Goal: Transaction & Acquisition: Purchase product/service

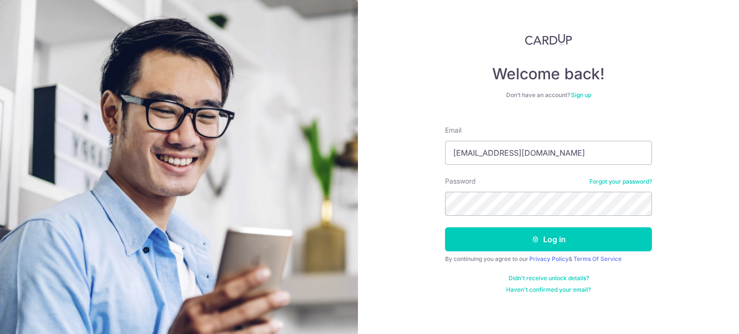
type input "vanessa.tng@gmail.com"
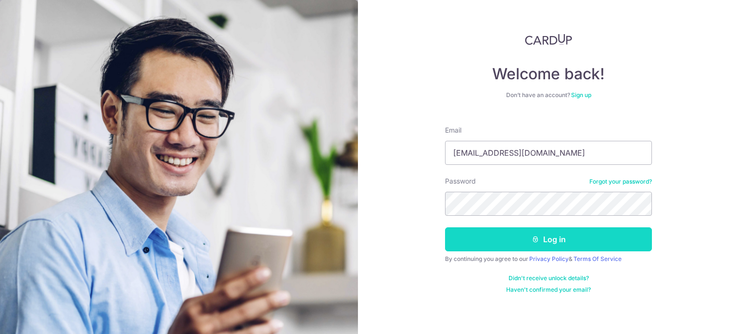
click at [496, 241] on button "Log in" at bounding box center [548, 240] width 207 height 24
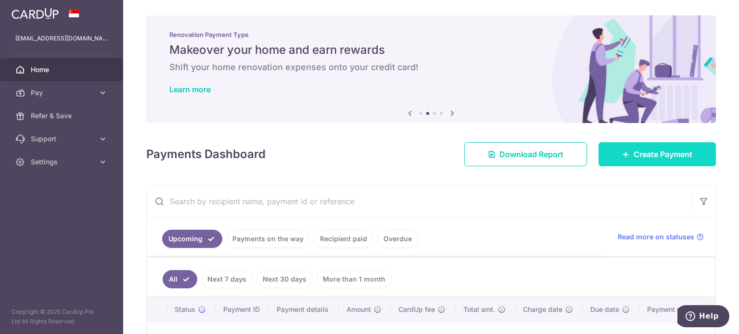
click at [634, 153] on span "Create Payment" at bounding box center [663, 155] width 59 height 12
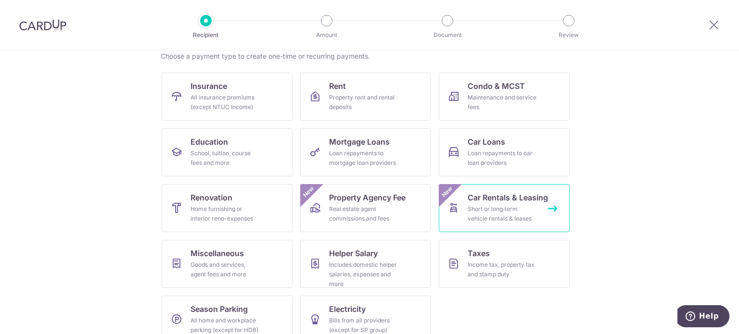
scroll to position [96, 0]
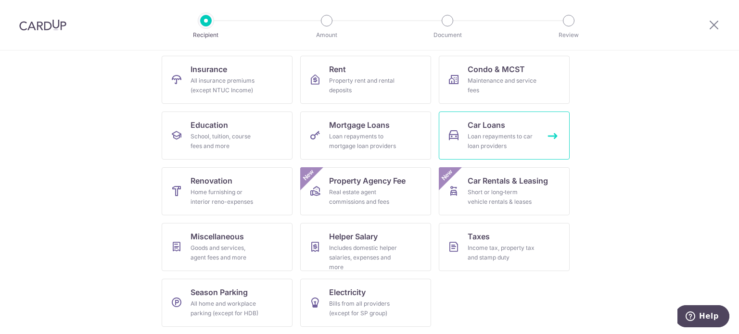
click at [487, 142] on div "Loan repayments to car loan providers" at bounding box center [502, 141] width 69 height 19
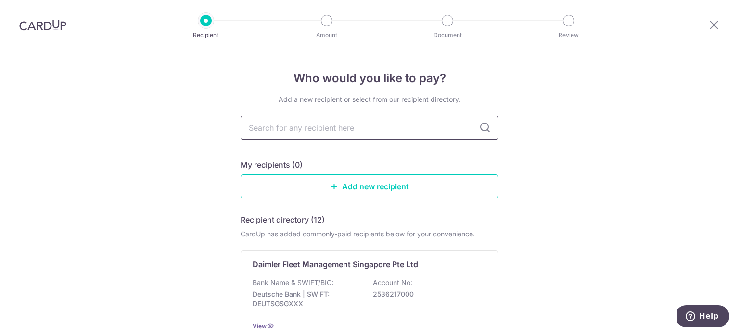
click at [348, 130] on input "text" at bounding box center [370, 128] width 258 height 24
type input "toyota finance"
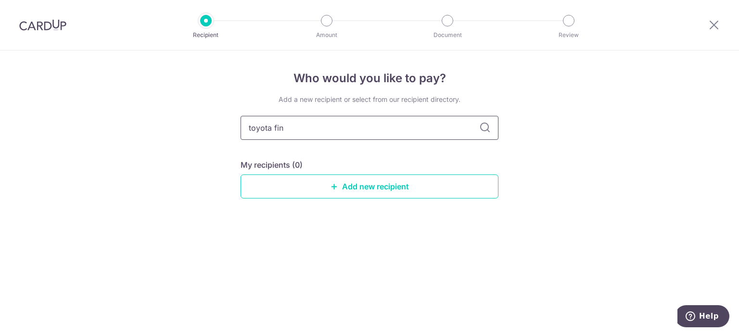
click at [344, 127] on input "toyota fin" at bounding box center [370, 128] width 258 height 24
type input "toyota finance"
click at [135, 146] on div "Who would you like to pay? Add a new recipient or select from our recipient dir…" at bounding box center [369, 193] width 739 height 284
click at [315, 132] on input "toyota finance" at bounding box center [370, 128] width 258 height 24
click at [323, 179] on link "Add new recipient" at bounding box center [370, 187] width 258 height 24
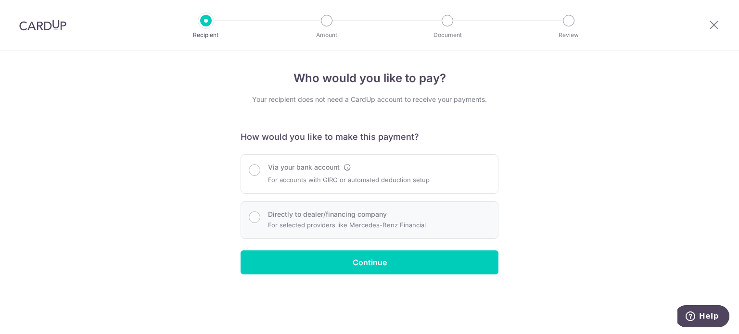
click at [300, 213] on label "Directly to dealer/financing company" at bounding box center [327, 215] width 119 height 10
click at [260, 213] on input "Directly to dealer/financing company" at bounding box center [255, 218] width 12 height 12
radio input "true"
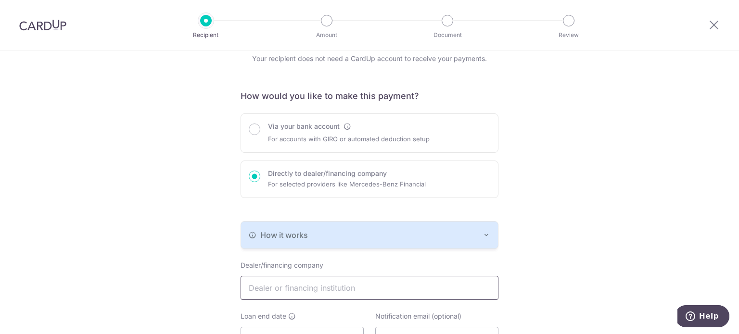
scroll to position [96, 0]
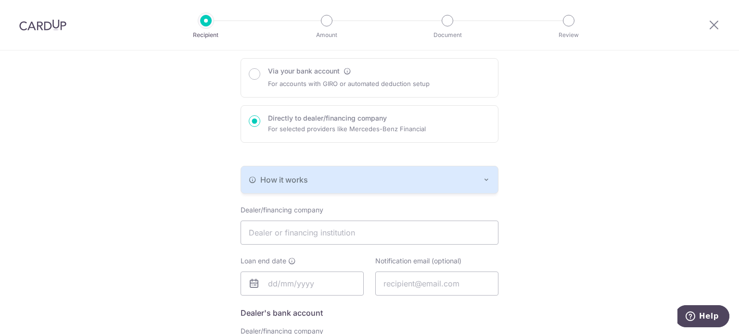
click at [318, 182] on div "How it works" at bounding box center [370, 180] width 242 height 12
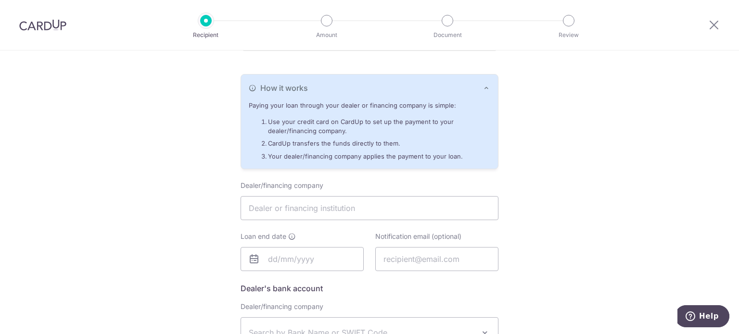
scroll to position [192, 0]
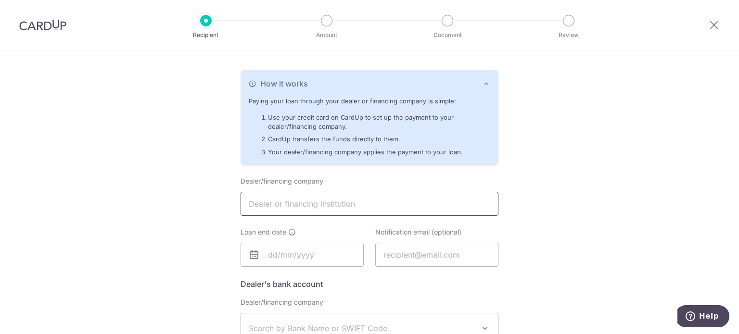
click at [316, 193] on input "text" at bounding box center [370, 204] width 258 height 24
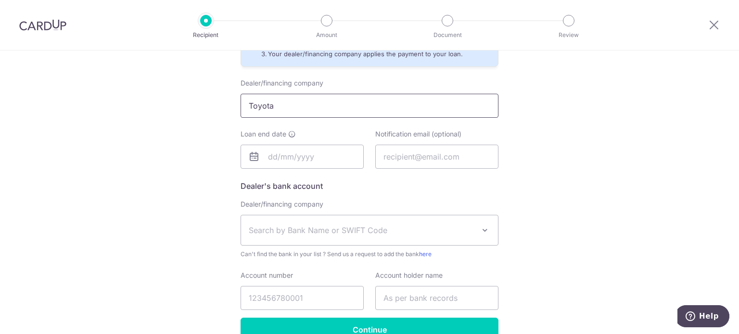
scroll to position [241, 0]
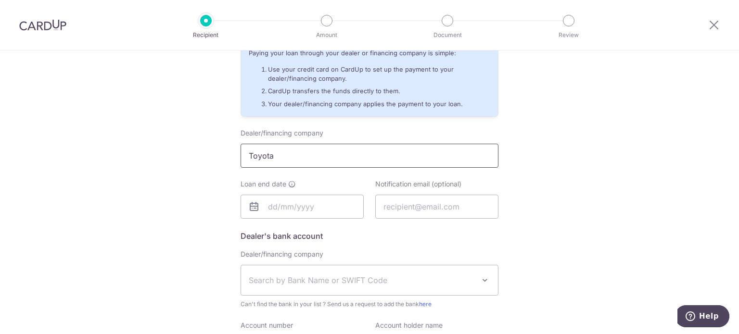
click at [296, 146] on input "Toyota" at bounding box center [370, 156] width 258 height 24
click at [294, 154] on input "Toyota" at bounding box center [370, 156] width 258 height 24
drag, startPoint x: 286, startPoint y: 159, endPoint x: 204, endPoint y: 157, distance: 81.8
click at [204, 157] on div "Who would you like to pay? Your recipient does not need a CardUp account to rec…" at bounding box center [369, 123] width 739 height 627
paste input "Toyota Financial Services Singapore Pte. Ltd."
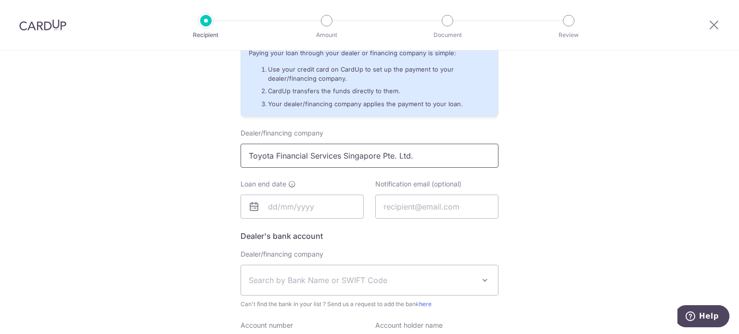
type input "Toyota Financial Services Singapore Pte. Ltd."
click at [251, 207] on icon at bounding box center [254, 207] width 12 height 12
click at [269, 204] on input "text" at bounding box center [302, 207] width 123 height 24
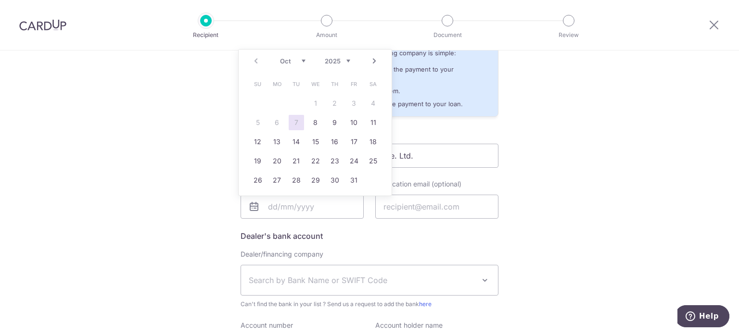
click at [375, 60] on link "Next" at bounding box center [375, 61] width 12 height 12
click at [372, 61] on link "Next" at bounding box center [375, 61] width 12 height 12
click at [349, 60] on select "2025 2026 2027 2028 2029 2030 2031 2032 2033 2034 2035" at bounding box center [337, 61] width 25 height 8
click at [354, 104] on link "6" at bounding box center [353, 103] width 15 height 15
type input "06/12/2030"
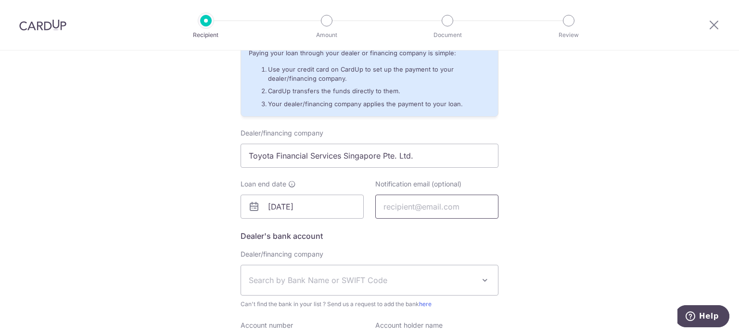
click at [398, 213] on input "text" at bounding box center [436, 207] width 123 height 24
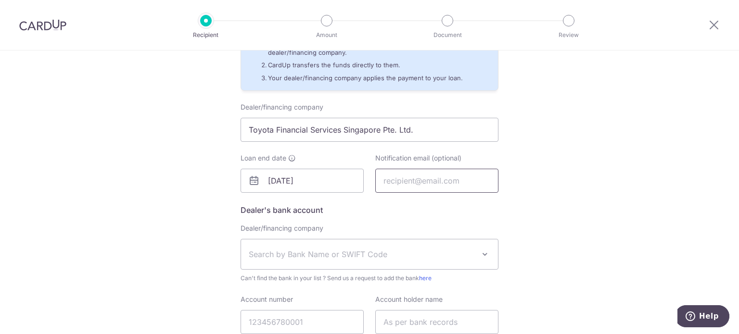
scroll to position [289, 0]
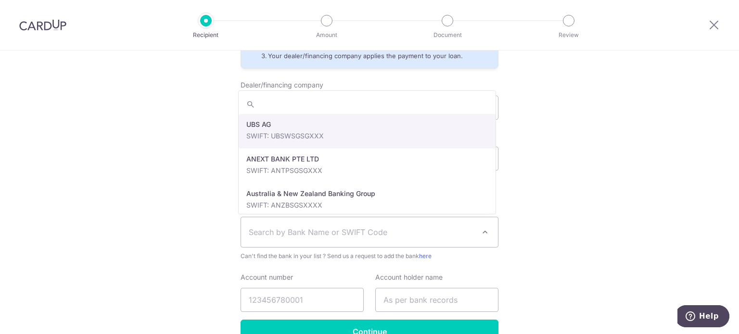
click at [335, 228] on span "Search by Bank Name or SWIFT Code" at bounding box center [362, 233] width 226 height 12
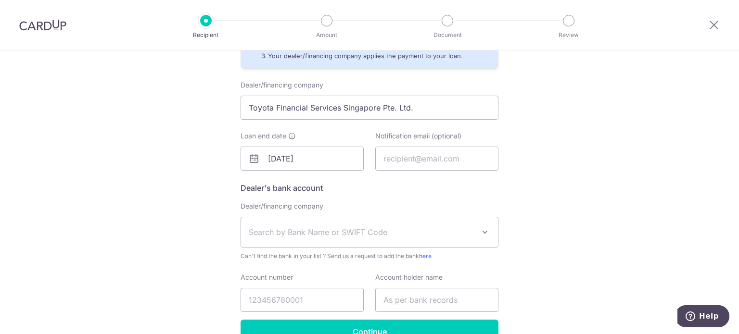
click at [596, 170] on div "Who would you like to pay? Your recipient does not need a CardUp account to rec…" at bounding box center [369, 75] width 739 height 627
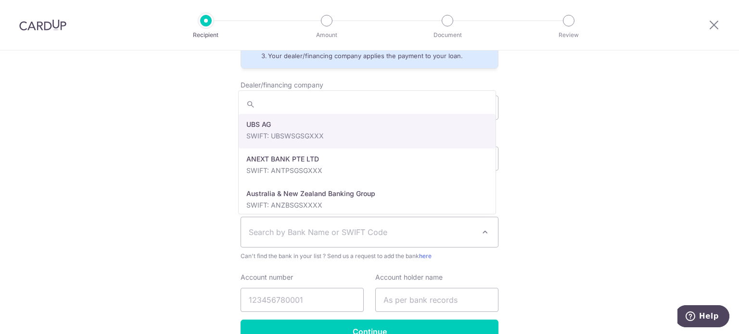
click at [337, 229] on span "Search by Bank Name or SWIFT Code" at bounding box center [362, 233] width 226 height 12
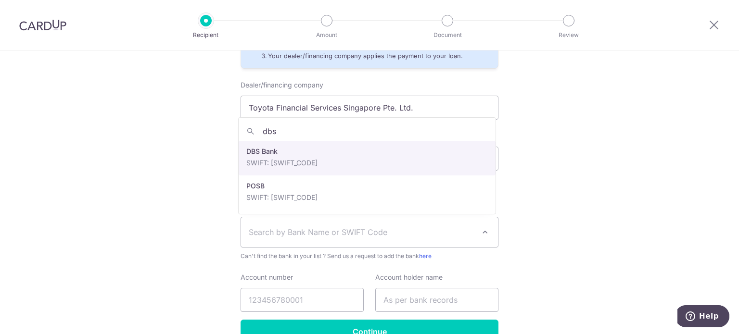
type input "dbs"
select select "6"
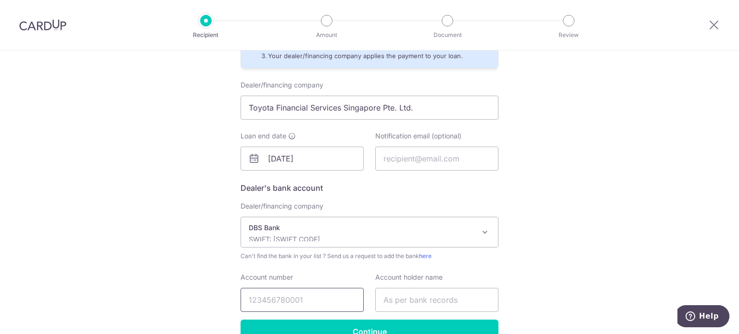
click at [286, 298] on input "Account number" at bounding box center [302, 300] width 123 height 24
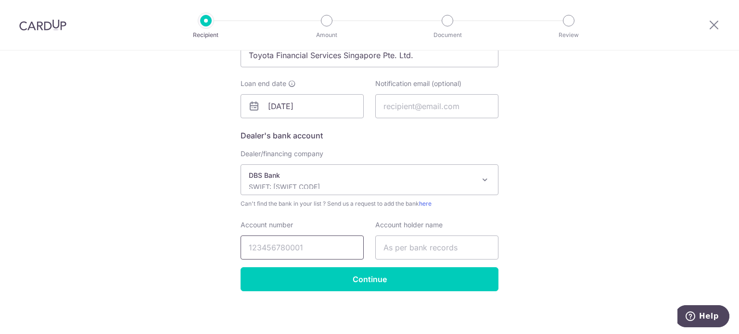
scroll to position [343, 0]
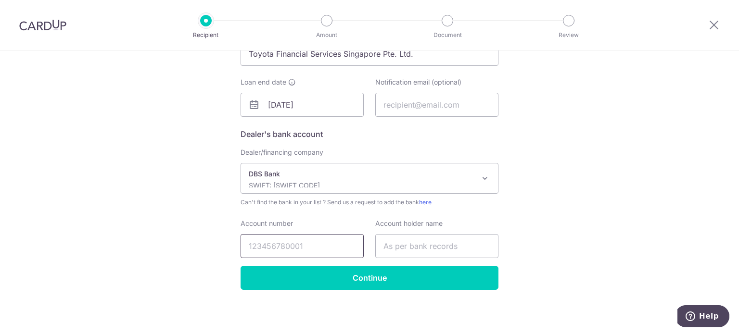
paste input "072-019772-0"
type input "072-019772-0"
click at [408, 244] on input "text" at bounding box center [436, 246] width 123 height 24
click at [416, 238] on input "text" at bounding box center [436, 246] width 123 height 24
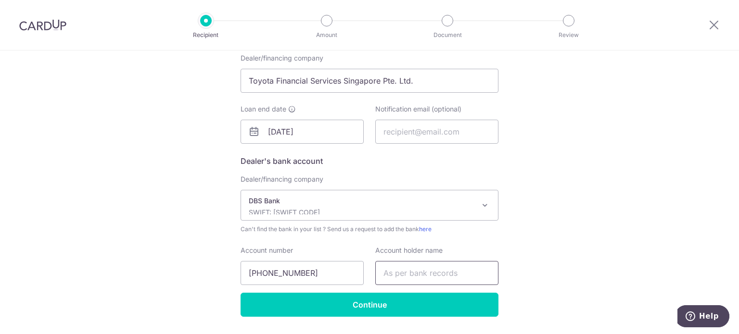
scroll to position [294, 0]
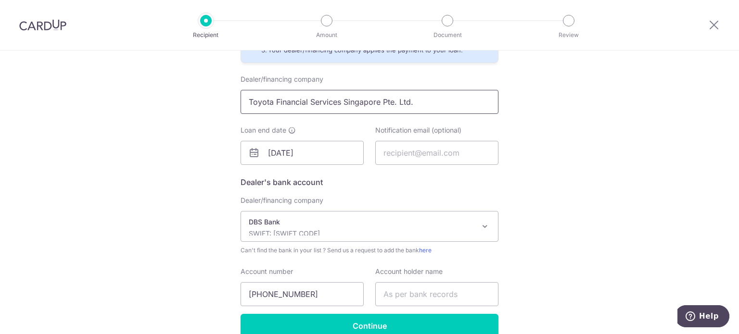
click at [303, 104] on input "Toyota Financial Services Singapore Pte. Ltd." at bounding box center [370, 102] width 258 height 24
click at [264, 148] on input "06/12/2030" at bounding box center [302, 153] width 123 height 24
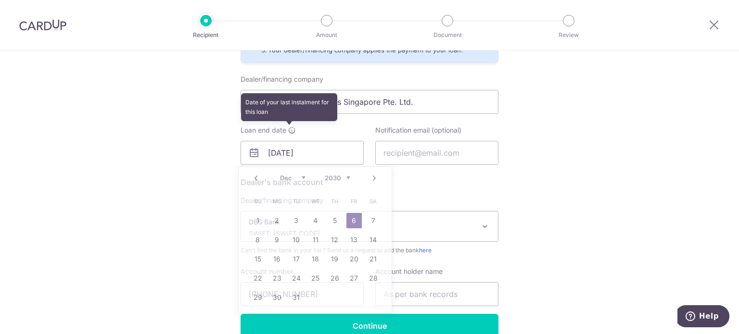
click at [289, 131] on icon at bounding box center [292, 131] width 8 height 8
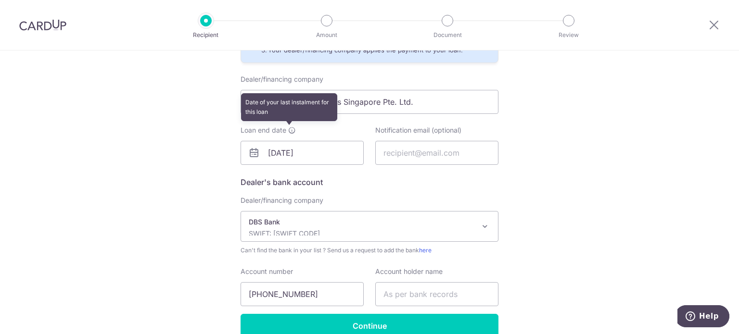
click at [289, 131] on icon at bounding box center [292, 131] width 8 height 8
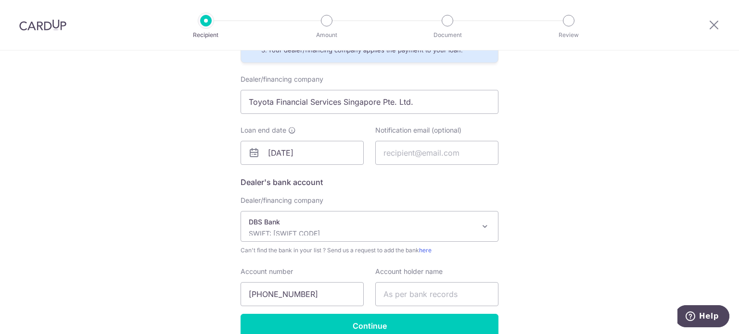
click at [213, 138] on div "Who would you like to pay? Your recipient does not need a CardUp account to rec…" at bounding box center [369, 69] width 739 height 627
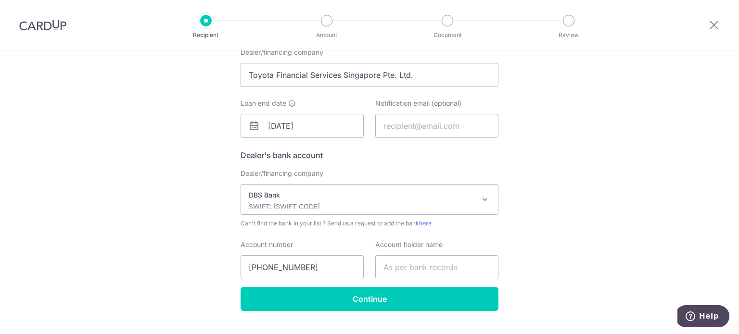
scroll to position [343, 0]
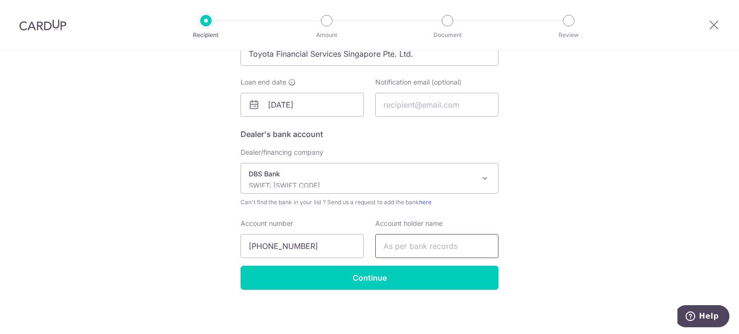
click at [410, 247] on input "text" at bounding box center [436, 246] width 123 height 24
paste input "Toyota Financial Services Singapore Pte. Ltd."
type input "Toyota Financial Services Singapore Pte. Ltd."
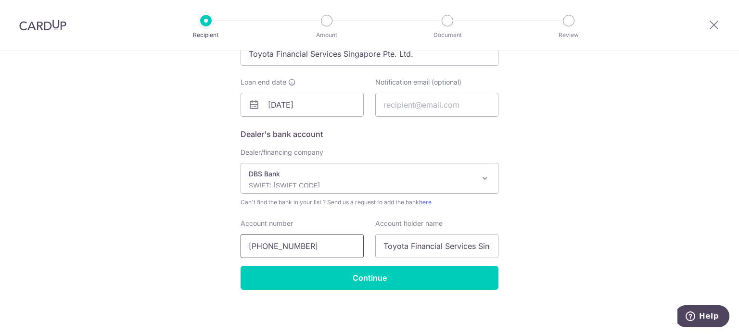
click at [310, 247] on input "072-019772-0" at bounding box center [302, 246] width 123 height 24
click at [180, 181] on div "Who would you like to pay? Your recipient does not need a CardUp account to rec…" at bounding box center [369, 21] width 739 height 627
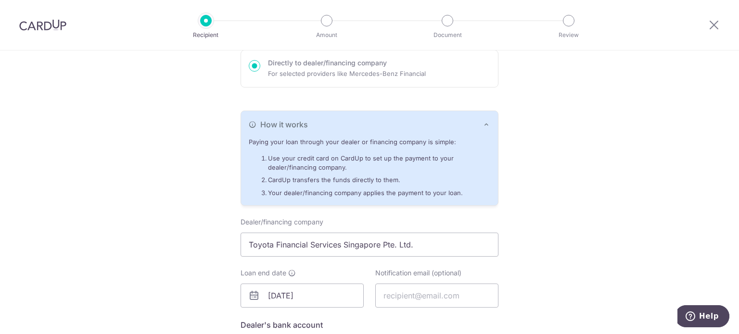
scroll to position [150, 0]
click at [349, 165] on li "Use your credit card on CardUp to set up the payment to your dealer/financing c…" at bounding box center [379, 165] width 222 height 18
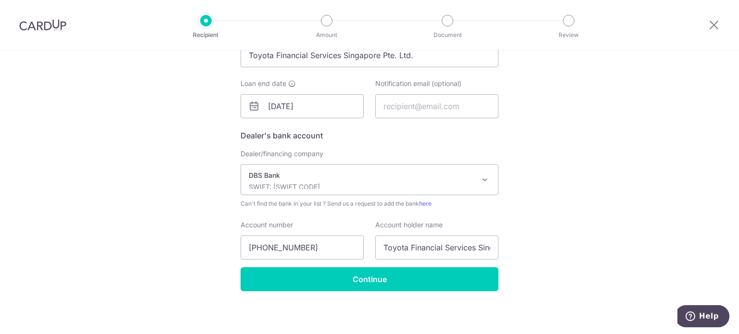
scroll to position [343, 0]
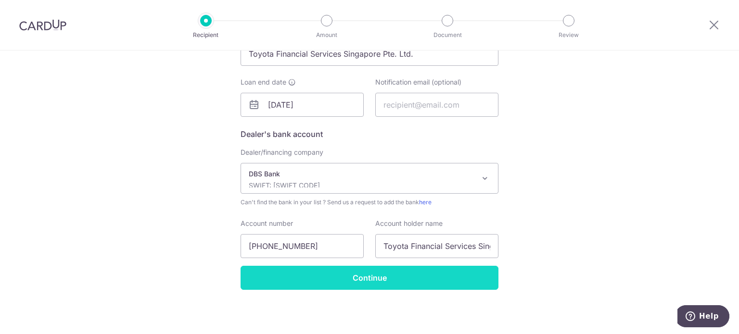
click at [346, 279] on input "Continue" at bounding box center [370, 278] width 258 height 24
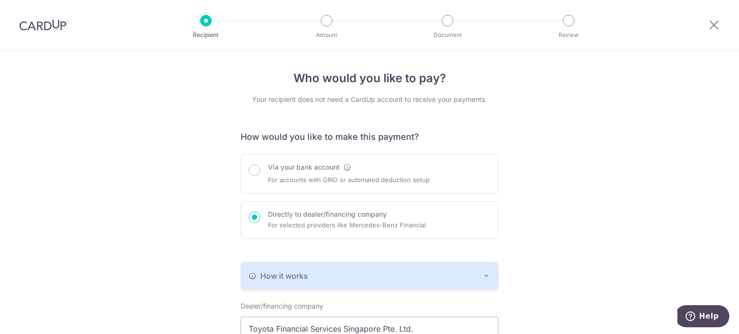
scroll to position [298, 0]
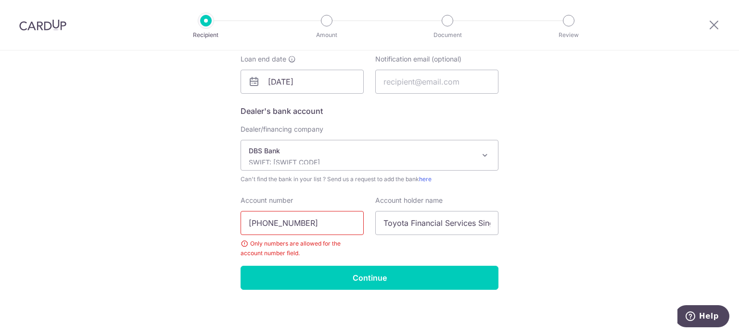
click at [268, 225] on input "[PHONE_NUMBER]" at bounding box center [302, 223] width 123 height 24
click at [266, 223] on input "[PHONE_NUMBER]" at bounding box center [302, 223] width 123 height 24
click at [291, 223] on input "072019772-0" at bounding box center [302, 223] width 123 height 24
type input "0720197720"
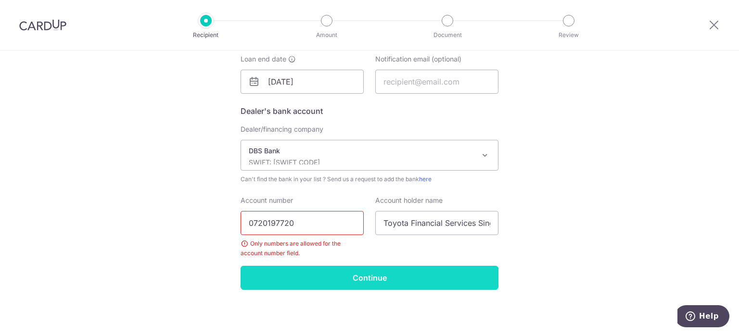
click at [361, 282] on input "Continue" at bounding box center [370, 278] width 258 height 24
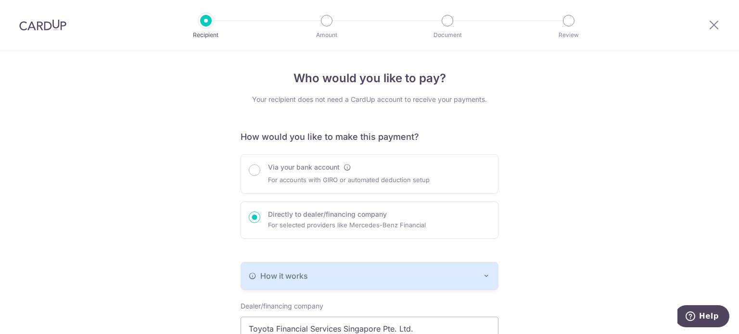
scroll to position [298, 0]
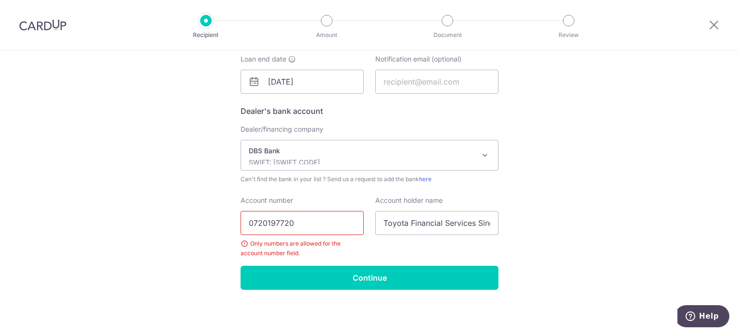
click at [304, 225] on input "0720197720" at bounding box center [302, 223] width 123 height 24
click at [297, 223] on input "0720197720" at bounding box center [302, 223] width 123 height 24
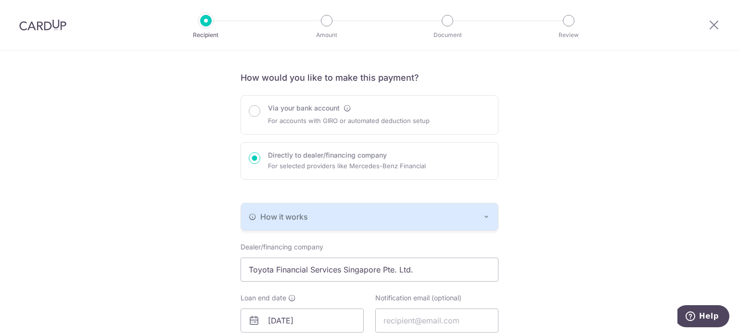
scroll to position [58, 0]
click at [487, 219] on icon "button" at bounding box center [487, 219] width 8 height 8
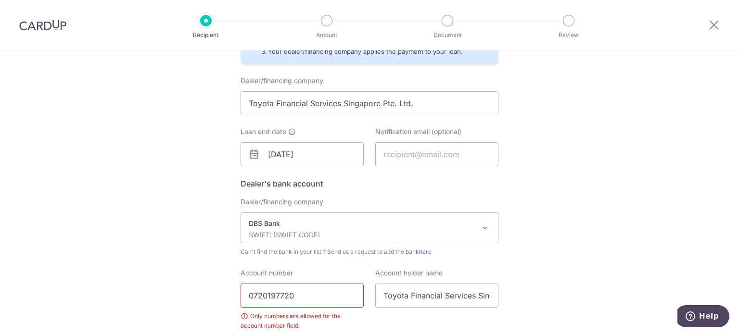
scroll to position [366, 0]
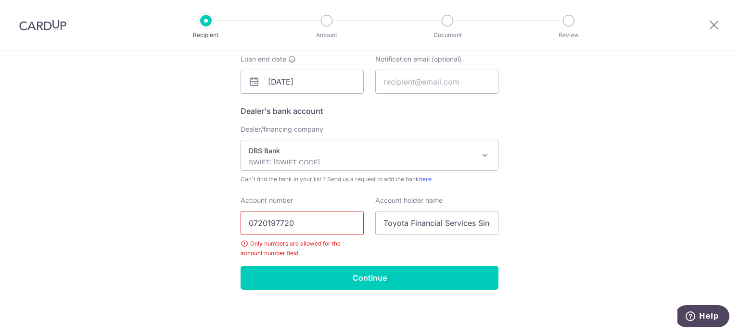
click at [285, 221] on input "0720197720" at bounding box center [302, 223] width 123 height 24
click at [257, 223] on input "0720197720" at bounding box center [302, 223] width 123 height 24
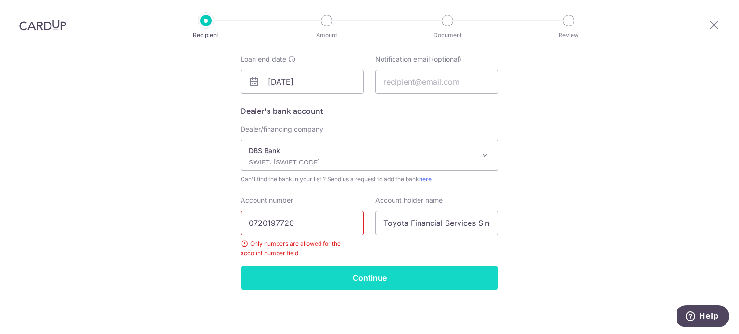
click at [335, 284] on input "Continue" at bounding box center [370, 278] width 258 height 24
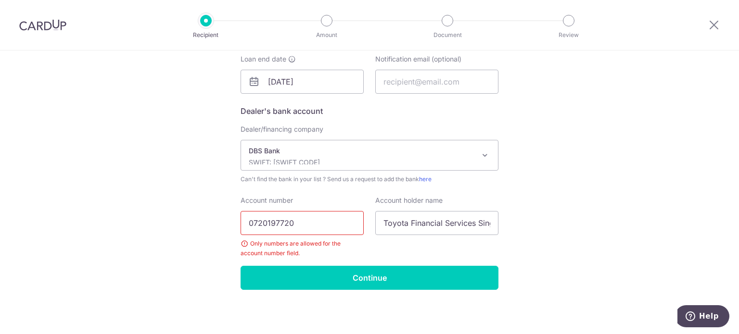
drag, startPoint x: 327, startPoint y: 224, endPoint x: 203, endPoint y: 218, distance: 124.3
click at [203, 218] on div "Who would you like to pay? Your recipient does not need a CardUp account to rec…" at bounding box center [369, 43] width 739 height 583
click at [248, 224] on input "0720197720" at bounding box center [302, 223] width 123 height 24
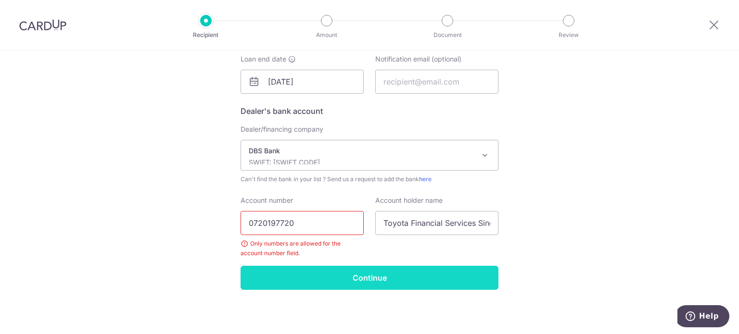
type input "0720197720"
click at [302, 275] on input "Continue" at bounding box center [370, 278] width 258 height 24
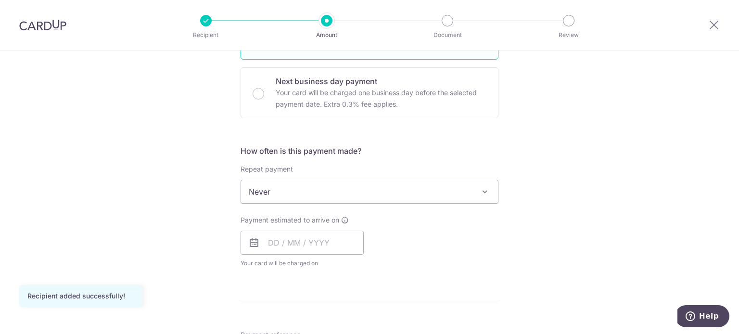
scroll to position [289, 0]
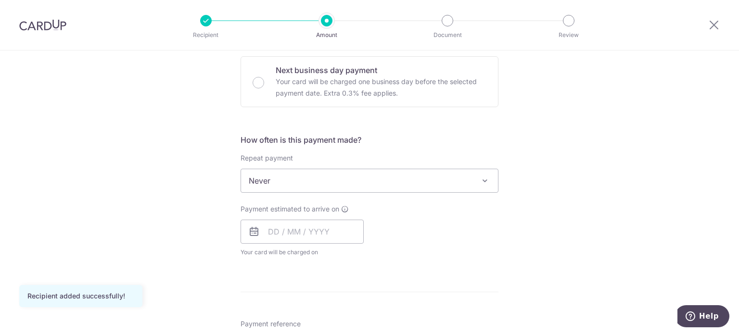
click at [325, 185] on span "Never" at bounding box center [369, 180] width 257 height 23
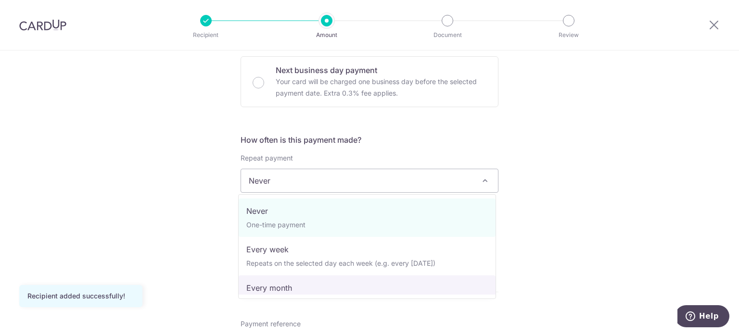
select select "3"
type input "06/12/2030"
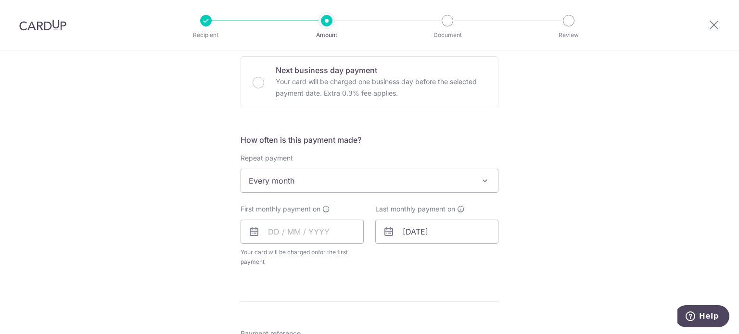
click at [256, 236] on icon at bounding box center [254, 232] width 12 height 12
click at [251, 231] on icon at bounding box center [254, 232] width 12 height 12
click at [266, 229] on input "text" at bounding box center [302, 232] width 123 height 24
click at [303, 257] on select "Oct Nov Dec" at bounding box center [294, 258] width 25 height 8
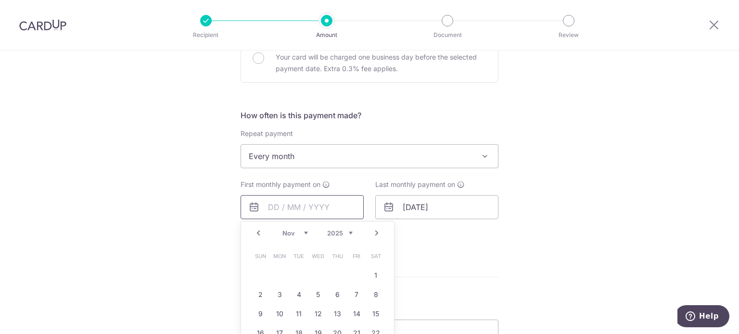
scroll to position [337, 0]
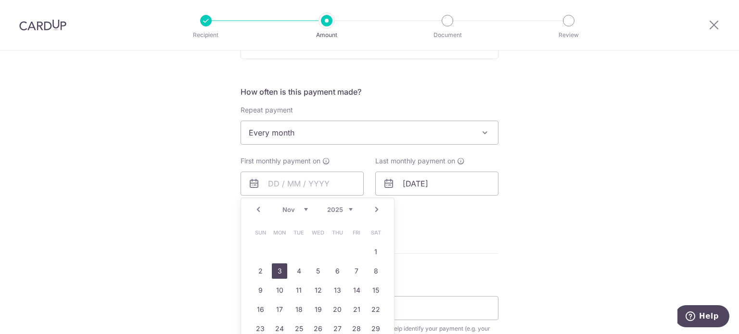
drag, startPoint x: 271, startPoint y: 269, endPoint x: 201, endPoint y: 217, distance: 87.7
click at [272, 269] on link "3" at bounding box center [279, 271] width 15 height 15
type input "03/11/2025"
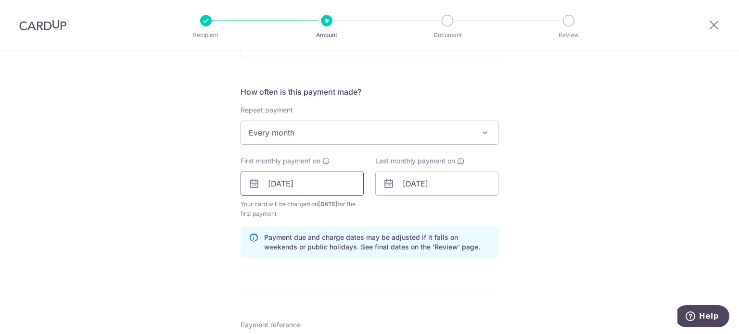
click at [277, 182] on input "03/11/2025" at bounding box center [302, 184] width 123 height 24
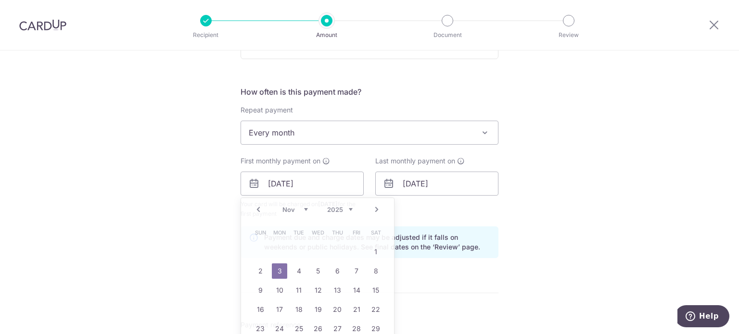
click at [132, 186] on div "Tell us more about your payment Enter payment amount SGD Recipient added succes…" at bounding box center [369, 173] width 739 height 919
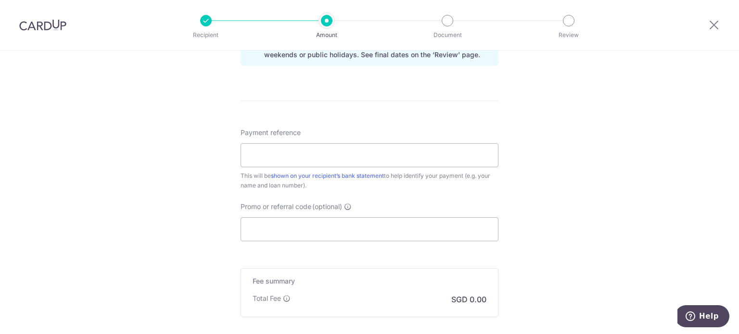
scroll to position [577, 0]
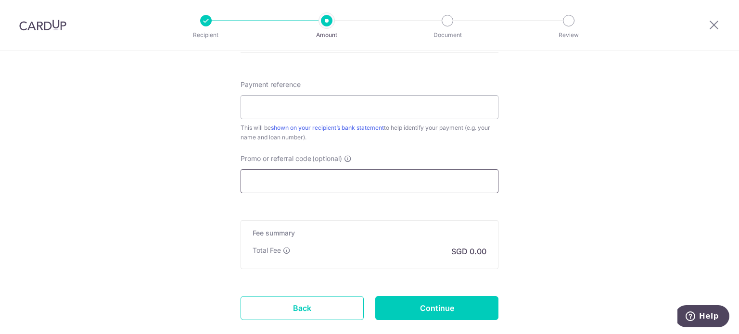
click at [282, 177] on input "Promo or referral code (optional)" at bounding box center [370, 181] width 258 height 24
click at [273, 104] on input "Payment reference" at bounding box center [370, 107] width 258 height 24
paste input "Toyota Financial Services Singapor"
type input "Toyota Financial Services Singapor"
paste input "SPB3805A"
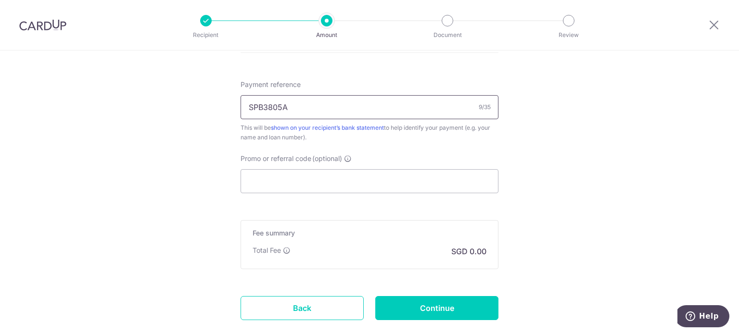
type input "SPB3805A"
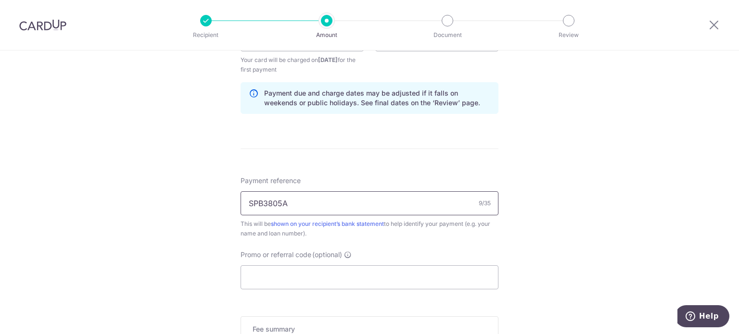
click at [313, 198] on input "SPB3805A" at bounding box center [370, 203] width 258 height 24
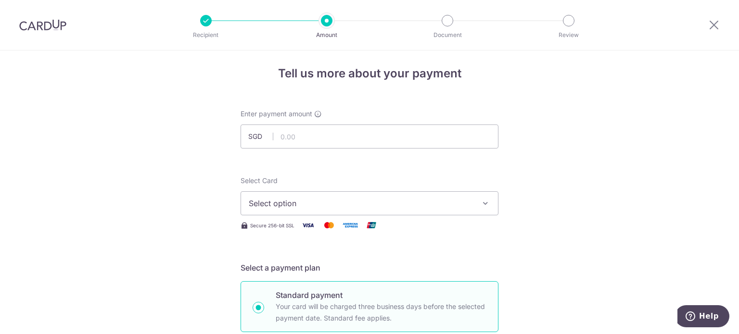
scroll to position [0, 0]
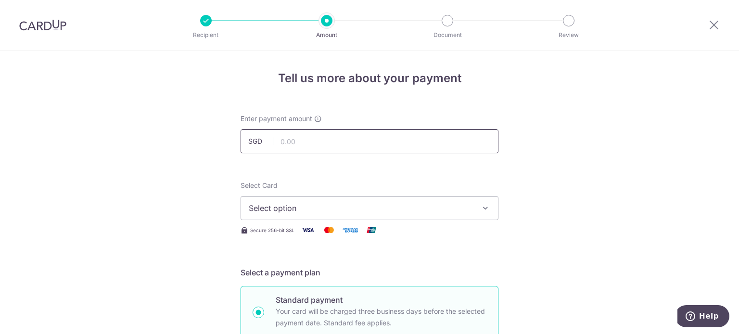
click at [293, 136] on input "text" at bounding box center [370, 141] width 258 height 24
type input "1,239.00"
click at [273, 209] on span "Select option" at bounding box center [361, 209] width 224 height 12
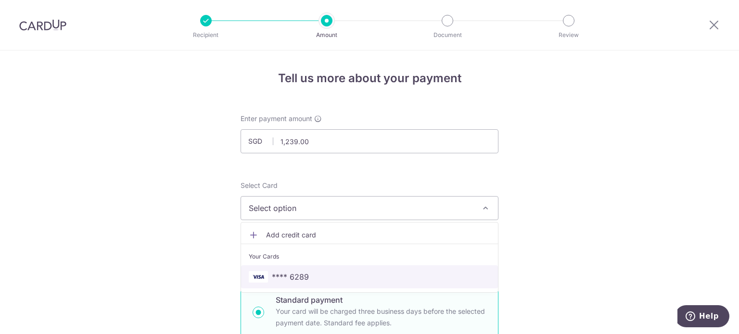
click at [282, 277] on span "**** 6289" at bounding box center [290, 277] width 37 height 12
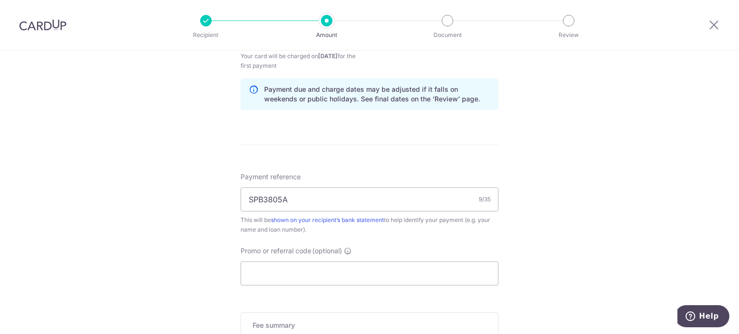
scroll to position [577, 0]
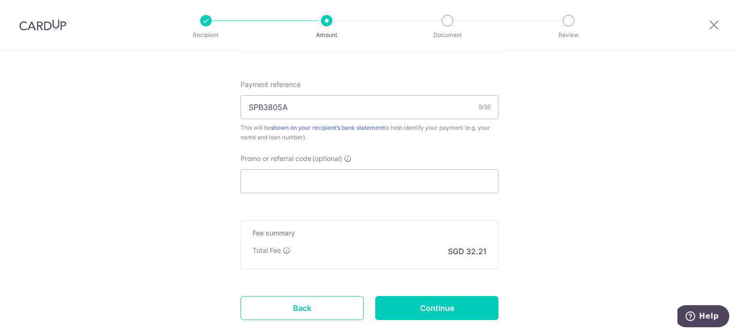
click at [275, 190] on input "Promo or referral code (optional)" at bounding box center [370, 181] width 258 height 24
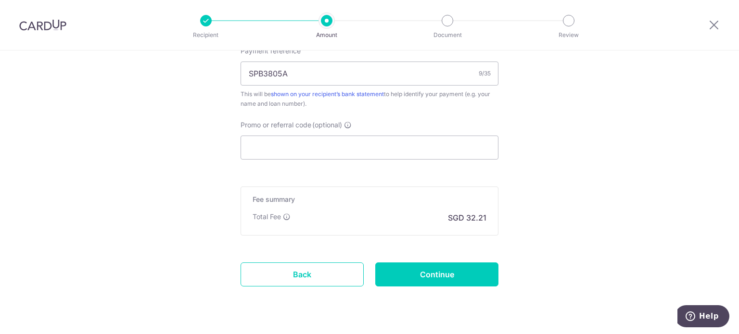
scroll to position [625, 0]
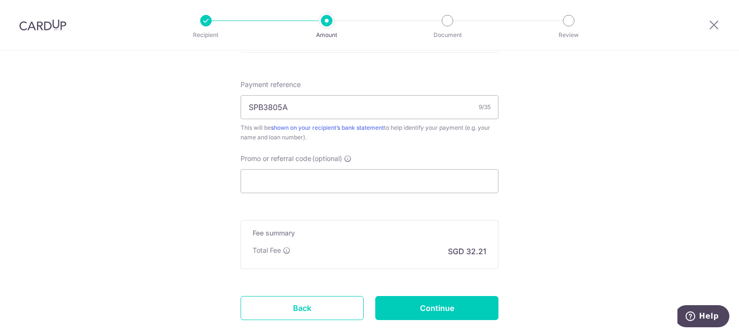
scroll to position [634, 0]
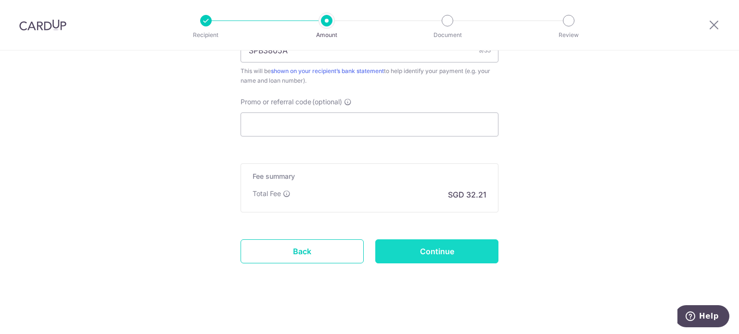
click at [418, 247] on input "Continue" at bounding box center [436, 252] width 123 height 24
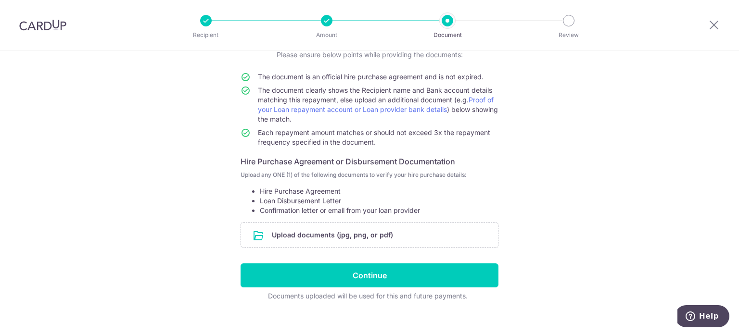
scroll to position [85, 0]
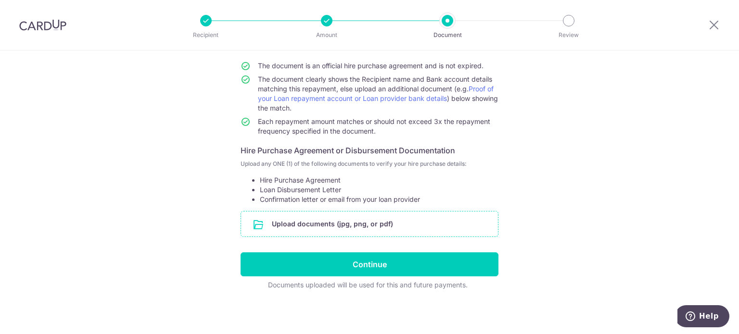
click at [334, 224] on input "file" at bounding box center [369, 224] width 257 height 25
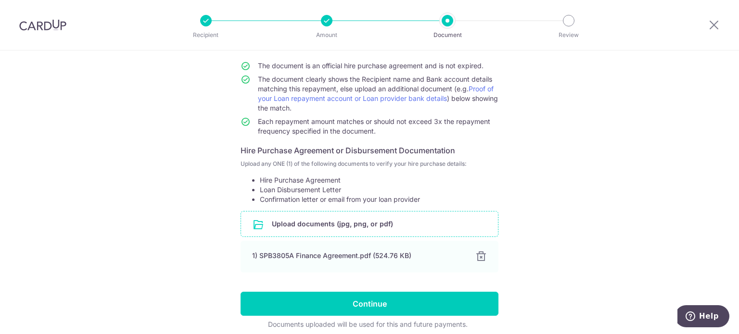
click at [316, 229] on input "file" at bounding box center [369, 224] width 257 height 25
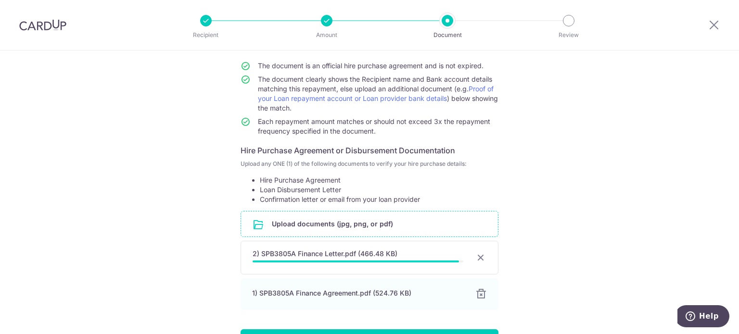
click at [563, 174] on div "Help us verify your payment Your supporting documents will enable us to approve…" at bounding box center [369, 189] width 739 height 446
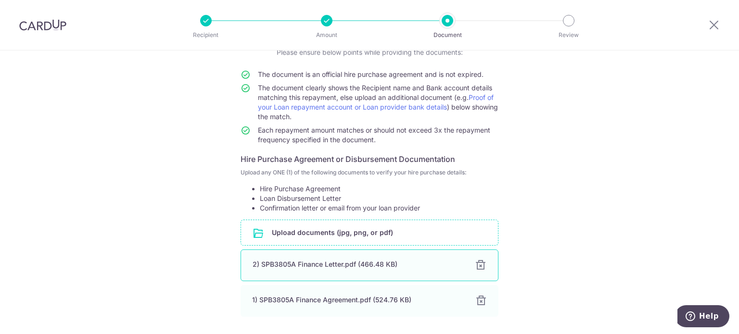
scroll to position [160, 0]
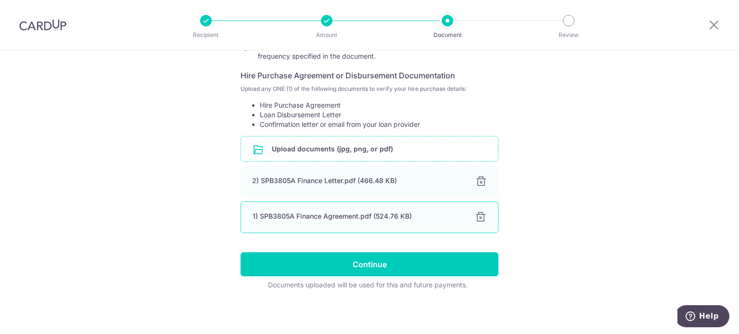
click at [477, 219] on div at bounding box center [481, 218] width 12 height 12
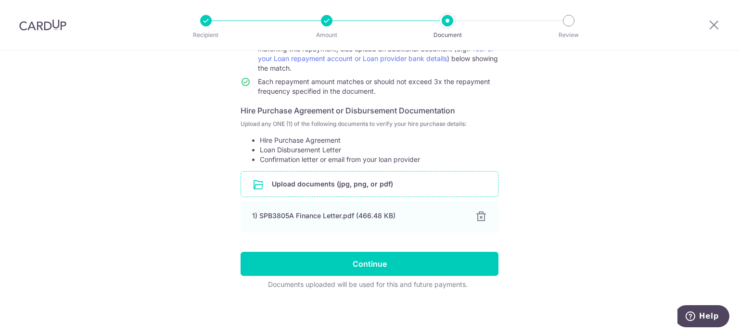
click at [287, 186] on input "file" at bounding box center [369, 184] width 257 height 25
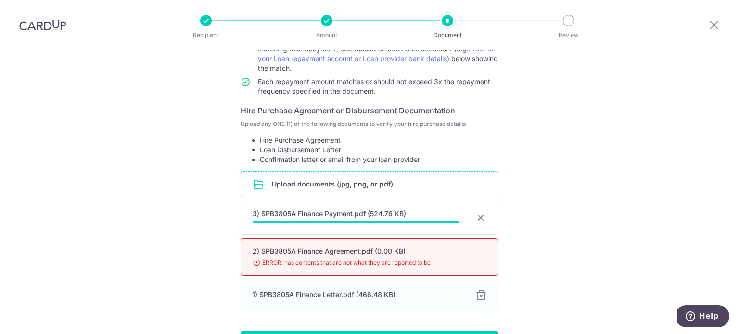
click at [432, 263] on span "ERROR: has contents that are not what they are reported to be" at bounding box center [358, 263] width 211 height 10
click at [397, 261] on span "ERROR: has contents that are not what they are reported to be" at bounding box center [358, 263] width 211 height 10
click at [305, 248] on div "2) SPB3805A Finance Agreement.pdf (0.00 KB)" at bounding box center [358, 252] width 211 height 10
click at [373, 294] on div "1) SPB3805A Finance Letter.pdf (466.48 KB)" at bounding box center [358, 295] width 211 height 10
click at [352, 255] on div "2) SPB3805A Finance Agreement.pdf (0.00 KB)" at bounding box center [358, 252] width 211 height 10
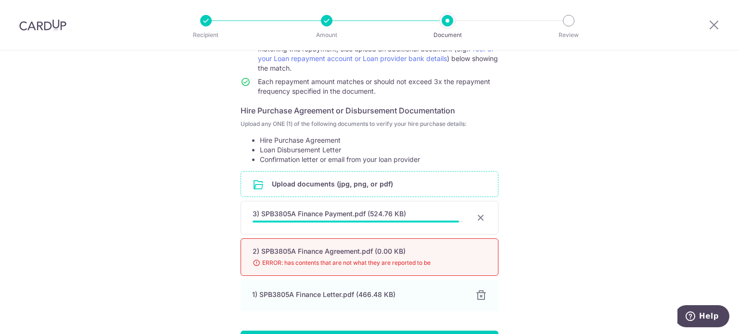
click at [446, 248] on div "2) SPB3805A Finance Agreement.pdf (0.00 KB)" at bounding box center [358, 252] width 211 height 10
click at [487, 248] on div "2) SPB3805A Finance Agreement.pdf (0.00 KB) 98% ERROR: has contents that are no…" at bounding box center [370, 258] width 258 height 38
click at [339, 259] on span "ERROR: has contents that are not what they are reported to be" at bounding box center [358, 263] width 211 height 10
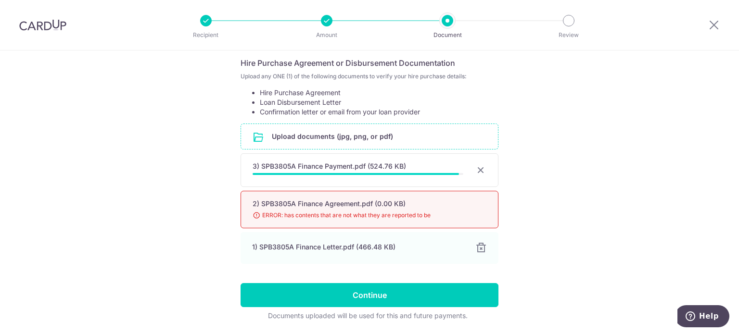
scroll to position [173, 0]
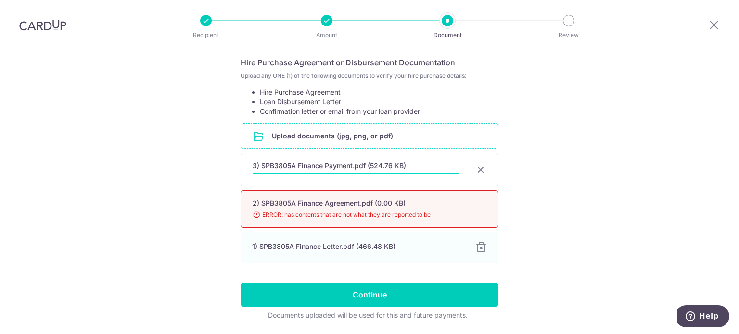
click at [528, 209] on div "Help us verify your payment Your supporting documents will enable us to approve…" at bounding box center [369, 122] width 739 height 488
click at [411, 197] on div "2) SPB3805A Finance Agreement.pdf (0.00 KB) 98% ERROR: has contents that are no…" at bounding box center [370, 210] width 258 height 38
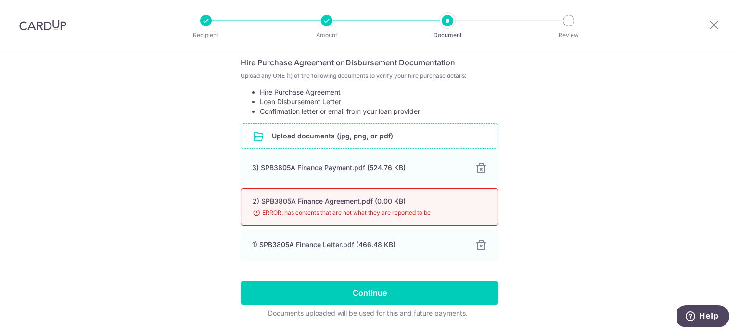
click at [410, 204] on div "2) SPB3805A Finance Agreement.pdf (0.00 KB)" at bounding box center [358, 202] width 211 height 10
click at [337, 148] on input "file" at bounding box center [369, 136] width 257 height 25
click at [304, 139] on input "file" at bounding box center [369, 136] width 257 height 25
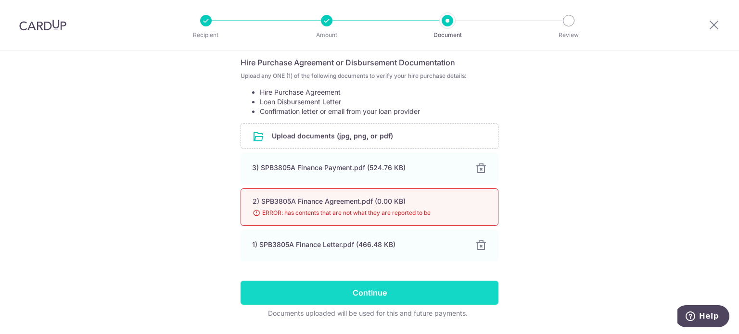
click at [389, 297] on input "Continue" at bounding box center [370, 293] width 258 height 24
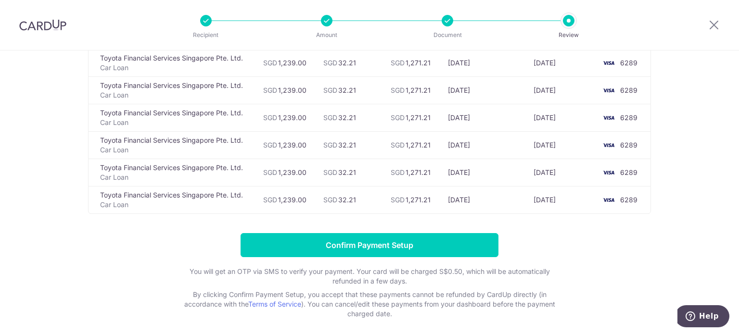
scroll to position [1670, 0]
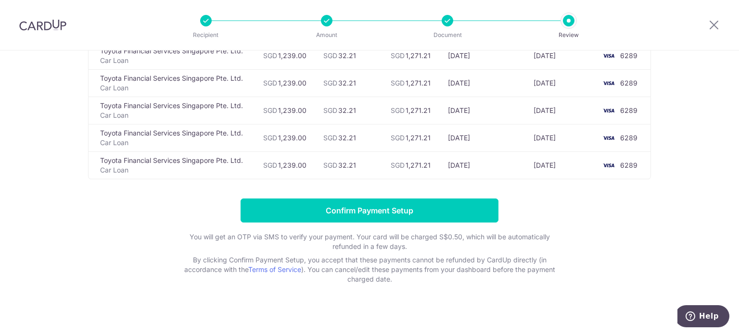
click at [294, 161] on td "SGD 1,239.00" at bounding box center [285, 165] width 61 height 27
click at [343, 160] on td "SGD 32.21" at bounding box center [349, 165] width 67 height 27
click at [305, 153] on td "SGD 1,239.00" at bounding box center [285, 165] width 61 height 27
click at [280, 154] on td "SGD 1,239.00" at bounding box center [285, 165] width 61 height 27
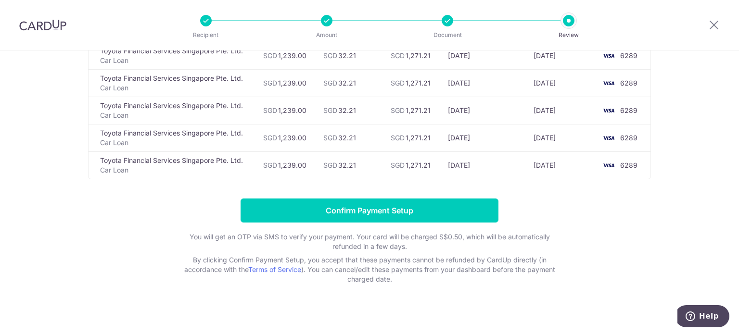
click at [217, 156] on td "Toyota Financial Services Singapore Pte. Ltd. Car Loan" at bounding box center [172, 165] width 167 height 27
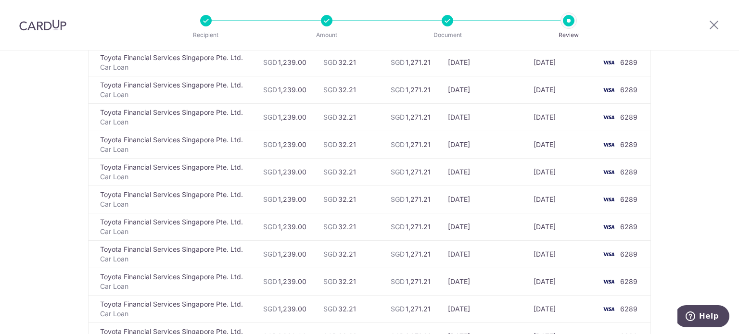
scroll to position [1093, 0]
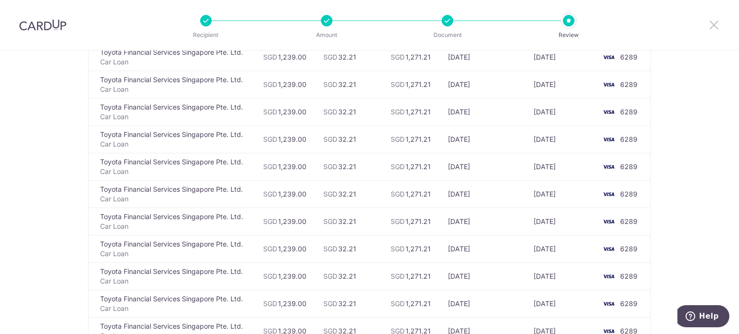
click at [714, 28] on icon at bounding box center [714, 25] width 12 height 12
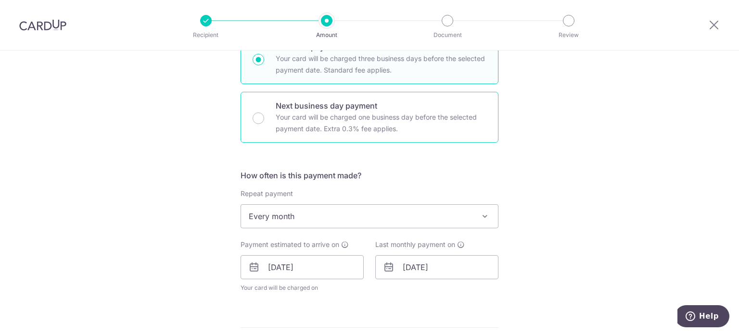
scroll to position [289, 0]
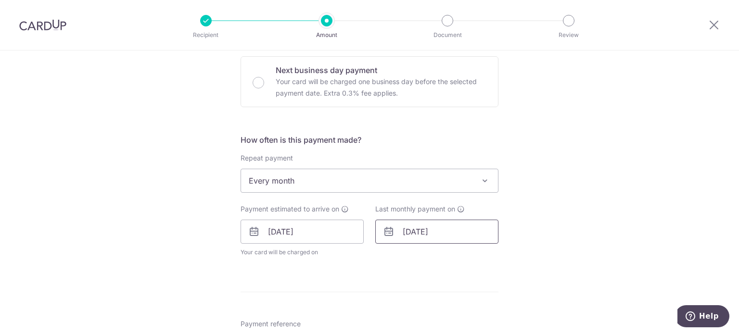
drag, startPoint x: 398, startPoint y: 230, endPoint x: 408, endPoint y: 232, distance: 10.2
click at [398, 230] on input "[DATE]" at bounding box center [436, 232] width 123 height 24
type input "1,239.00"
click at [411, 231] on input "[DATE]" at bounding box center [436, 232] width 123 height 24
click at [434, 254] on select "Jan Feb Mar Apr May Jun [DATE] Aug Sep Oct Nov Dec" at bounding box center [429, 258] width 25 height 8
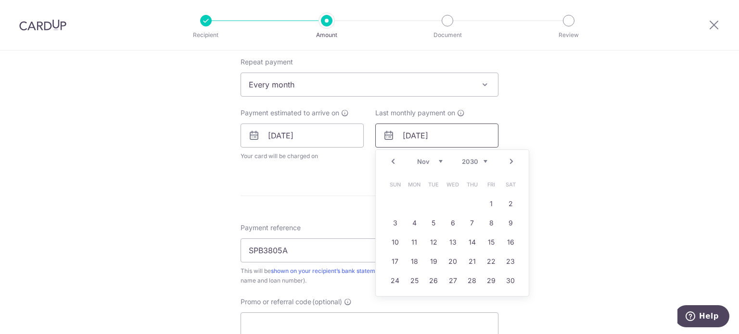
scroll to position [481, 0]
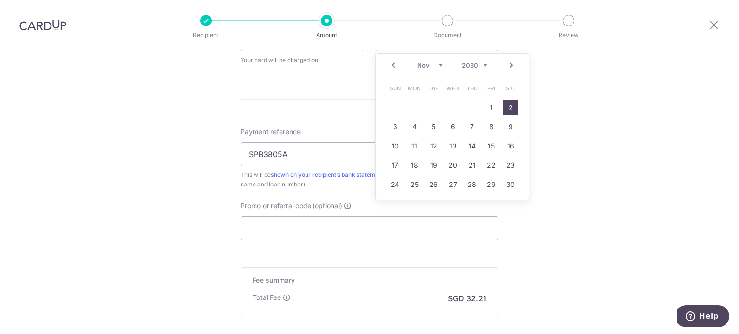
click at [503, 108] on link "2" at bounding box center [510, 107] width 15 height 15
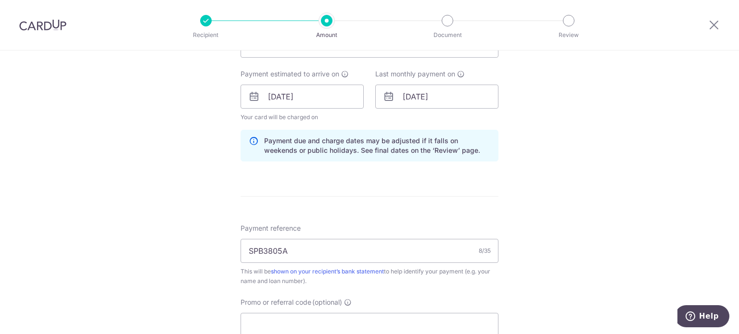
scroll to position [433, 0]
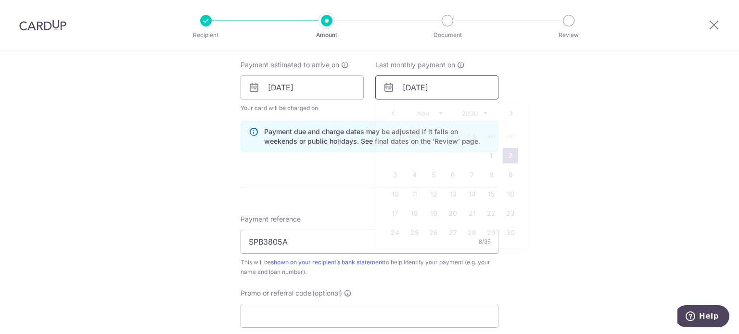
click at [451, 88] on input "02/11/2030" at bounding box center [436, 88] width 123 height 24
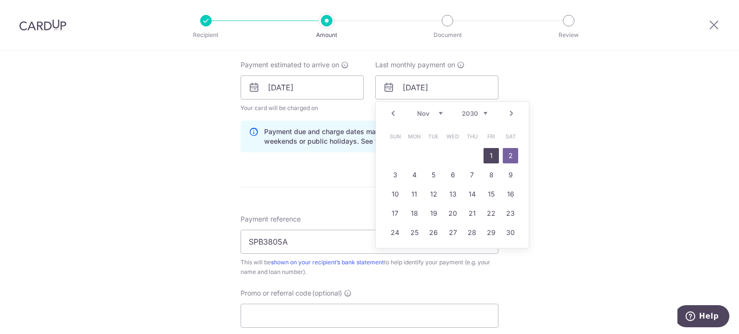
click at [489, 150] on link "1" at bounding box center [491, 155] width 15 height 15
type input "01/11/2030"
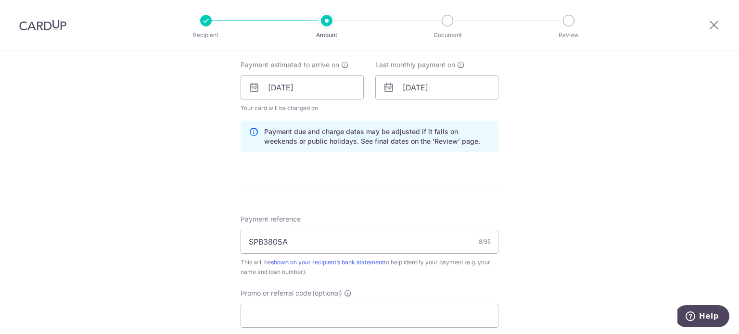
click at [296, 164] on form "Enter payment amount SGD 1,239.00 1239.00 Select Card **** 6289 Add credit card…" at bounding box center [370, 81] width 258 height 801
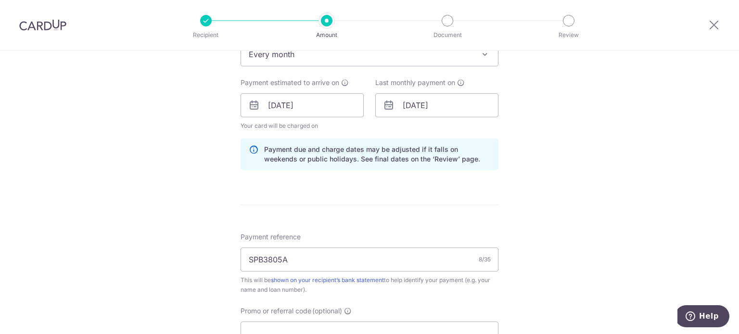
scroll to position [385, 0]
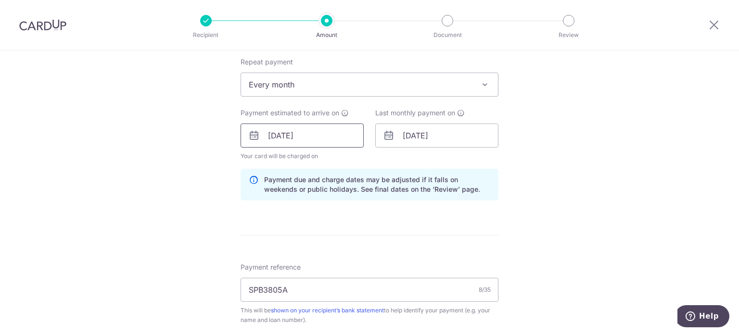
click at [304, 125] on input "03/11/2025" at bounding box center [302, 136] width 123 height 24
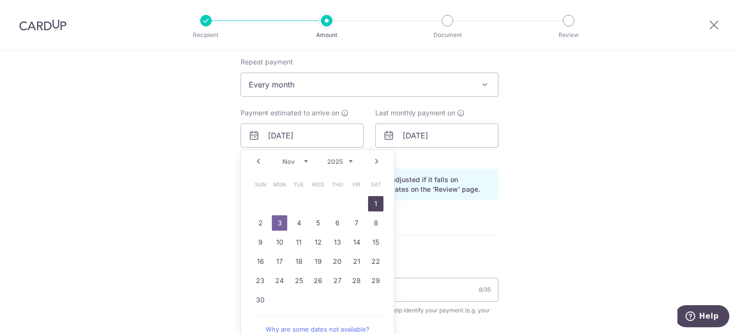
click at [373, 201] on link "1" at bounding box center [375, 203] width 15 height 15
type input "[DATE]"
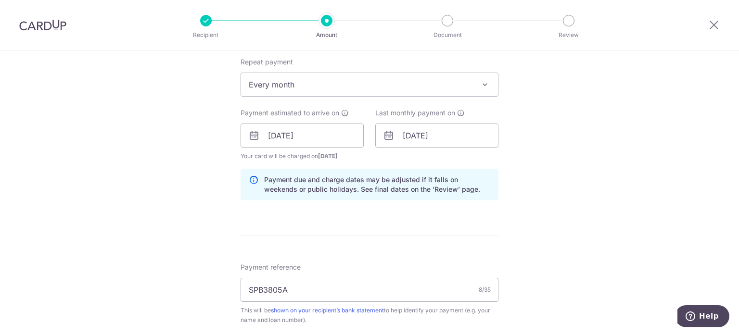
click at [119, 178] on div "Tell us more about your payment Enter payment amount SGD 1,239.00 1239.00 Selec…" at bounding box center [369, 121] width 739 height 910
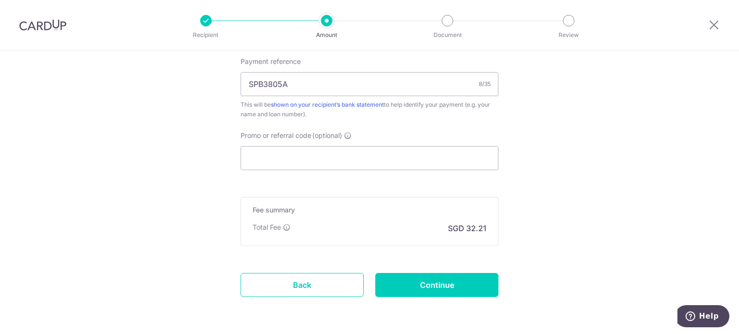
scroll to position [625, 0]
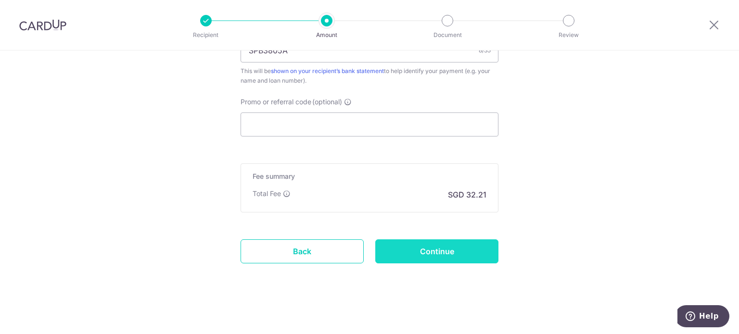
click at [430, 255] on input "Continue" at bounding box center [436, 252] width 123 height 24
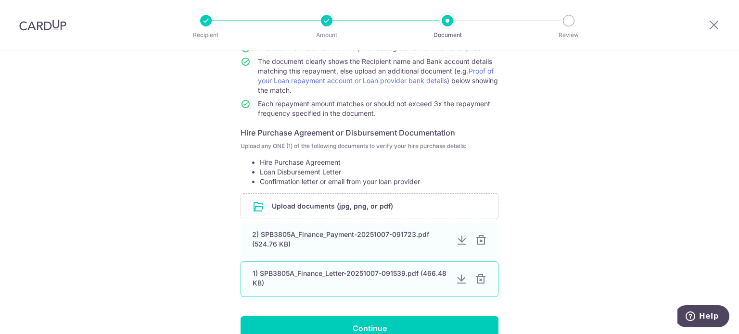
scroll to position [166, 0]
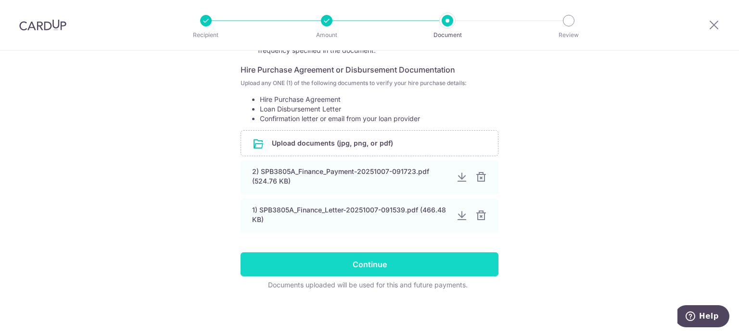
click at [403, 265] on input "Continue" at bounding box center [370, 265] width 258 height 24
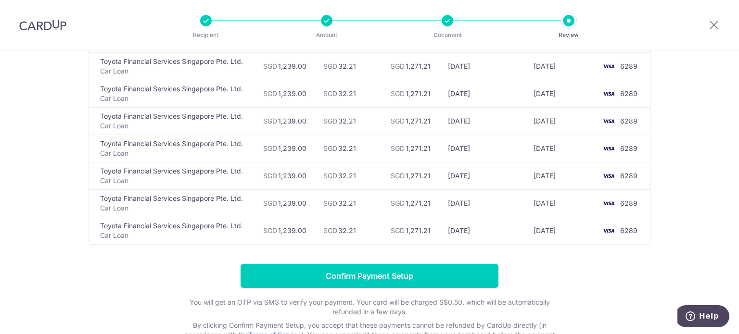
scroll to position [1644, 0]
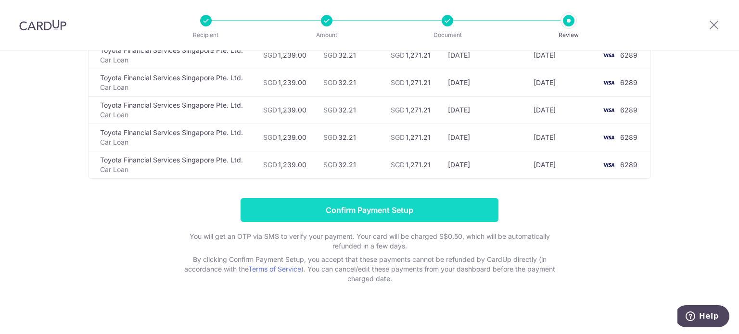
click at [400, 198] on input "Confirm Payment Setup" at bounding box center [370, 210] width 258 height 24
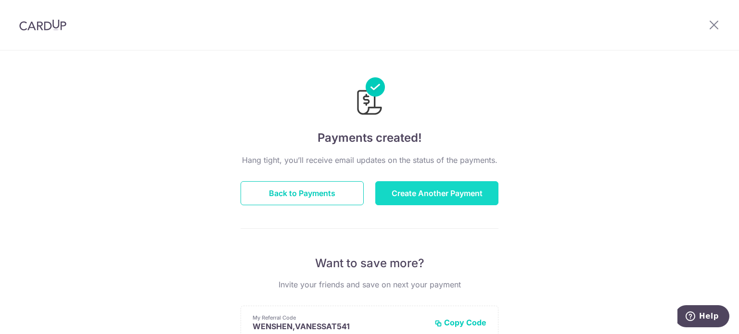
click at [412, 197] on button "Create Another Payment" at bounding box center [436, 193] width 123 height 24
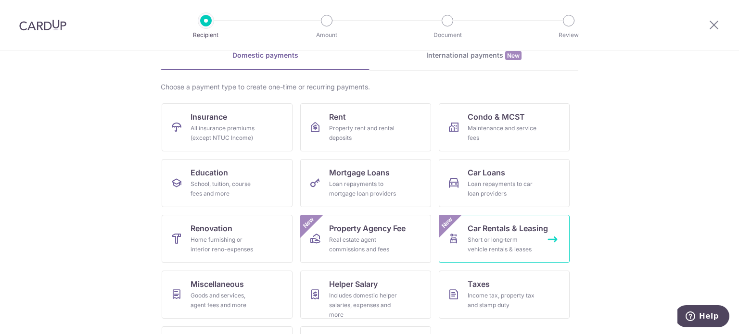
scroll to position [96, 0]
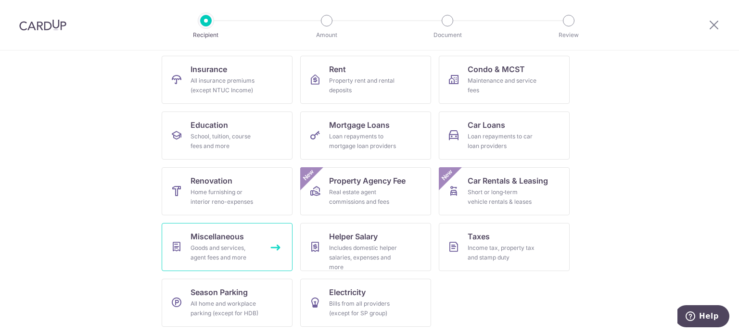
click at [228, 240] on span "Miscellaneous" at bounding box center [217, 237] width 53 height 12
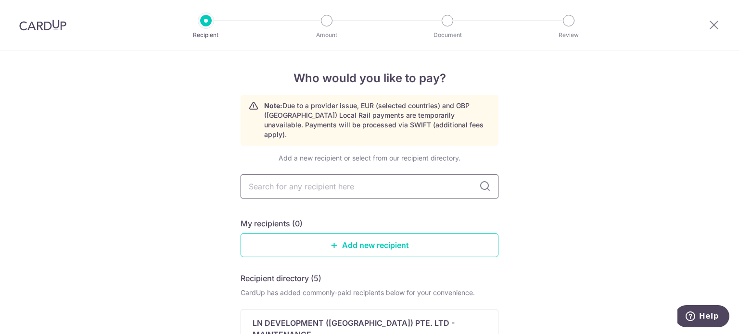
click at [312, 186] on input "text" at bounding box center [370, 187] width 258 height 24
type input "rs sport"
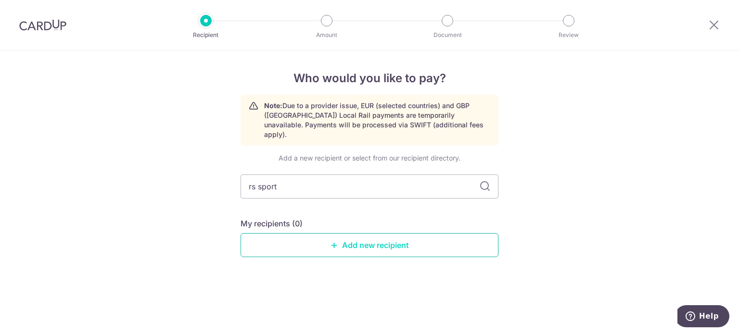
click at [318, 240] on link "Add new recipient" at bounding box center [370, 245] width 258 height 24
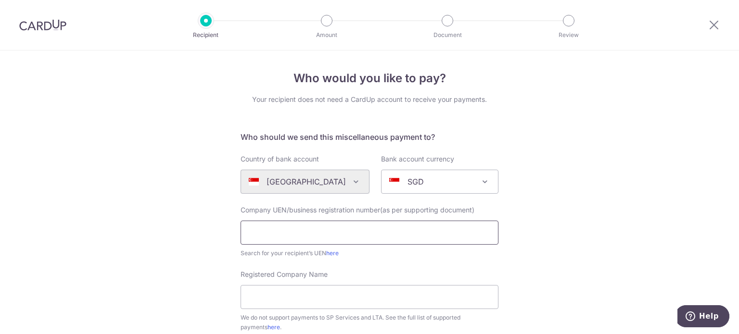
click at [306, 235] on input "text" at bounding box center [370, 233] width 258 height 24
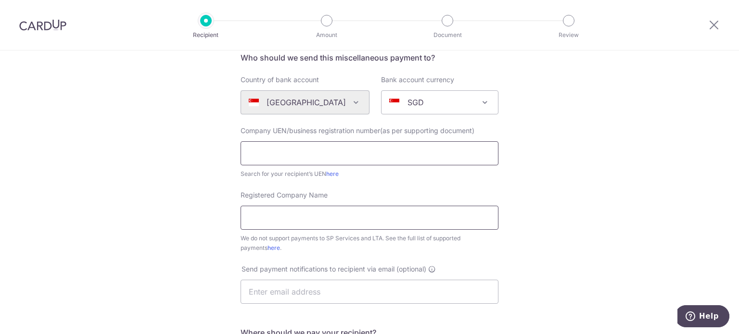
scroll to position [96, 0]
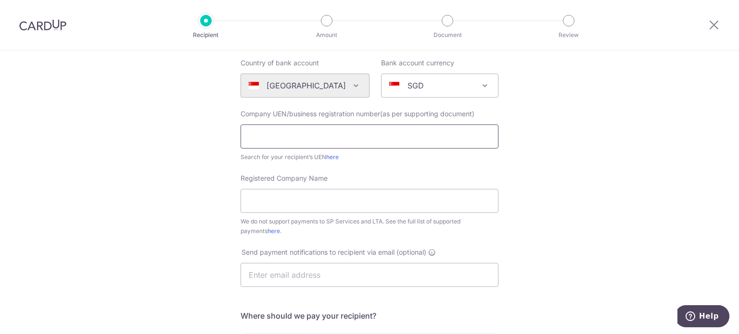
click at [293, 140] on input "text" at bounding box center [370, 137] width 258 height 24
type input "202126494D"
click at [284, 207] on input "Registered Company Name" at bounding box center [370, 201] width 258 height 24
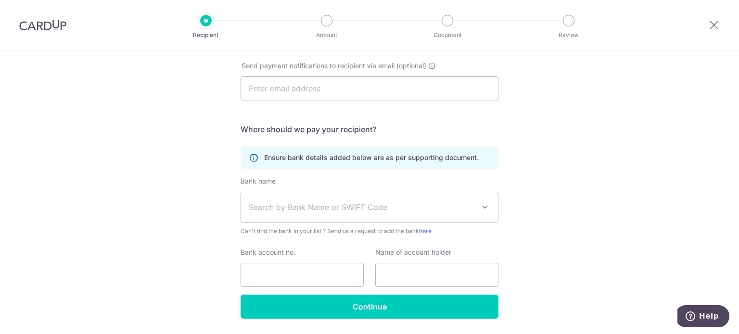
scroll to position [289, 0]
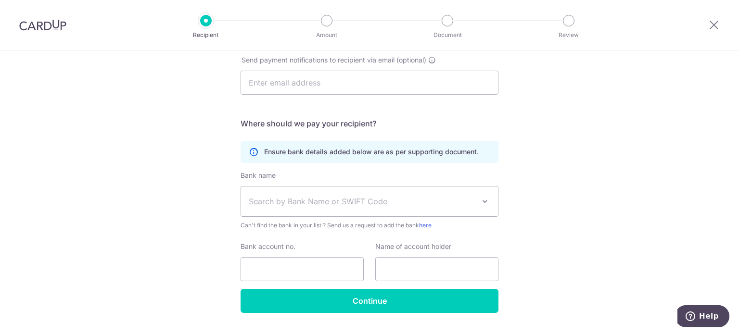
type input "RS Sport PTE LTD"
click at [342, 205] on span "Search by Bank Name or SWIFT Code" at bounding box center [362, 202] width 226 height 12
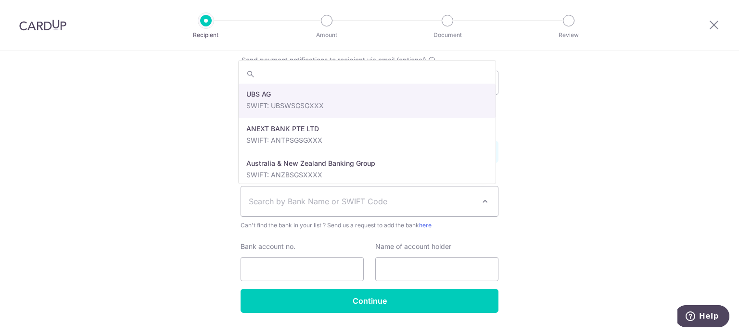
click at [342, 205] on span "Search by Bank Name or SWIFT Code" at bounding box center [362, 202] width 226 height 12
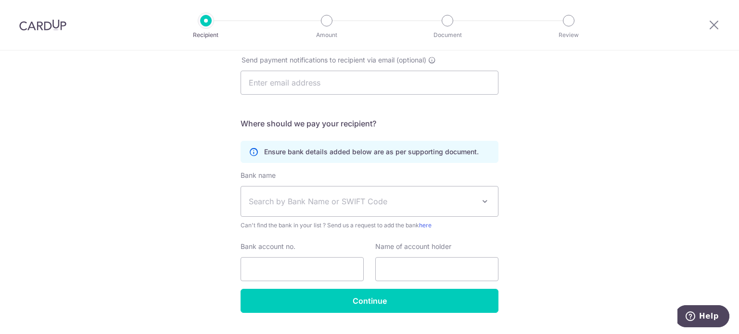
click at [125, 205] on div "Who would you like to pay? Your recipient does not need a CardUp account to rec…" at bounding box center [369, 60] width 739 height 597
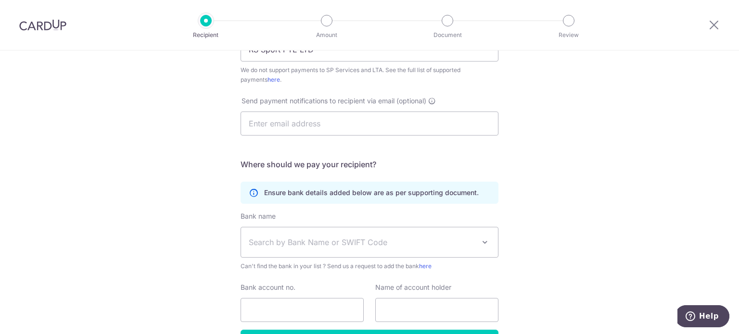
scroll to position [312, 0]
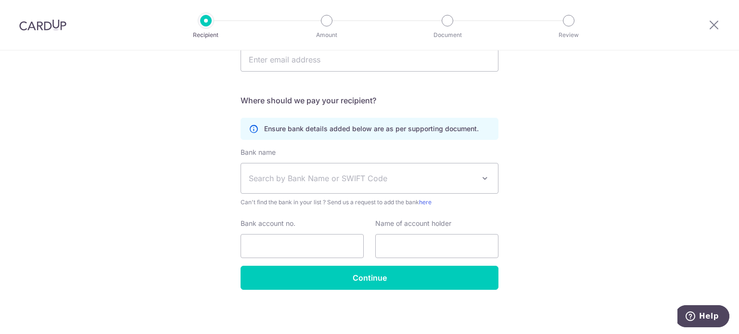
click at [315, 170] on span "Search by Bank Name or SWIFT Code" at bounding box center [369, 179] width 257 height 30
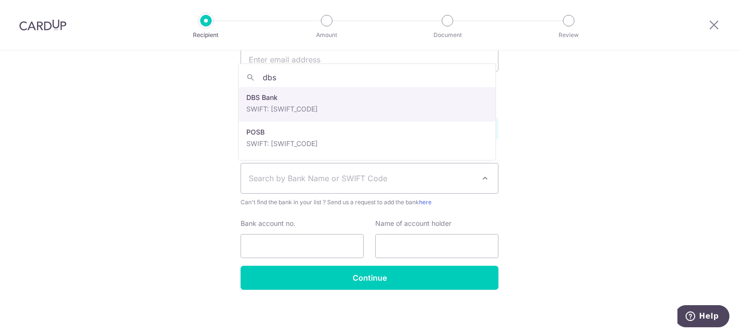
type input "dbs"
select select "6"
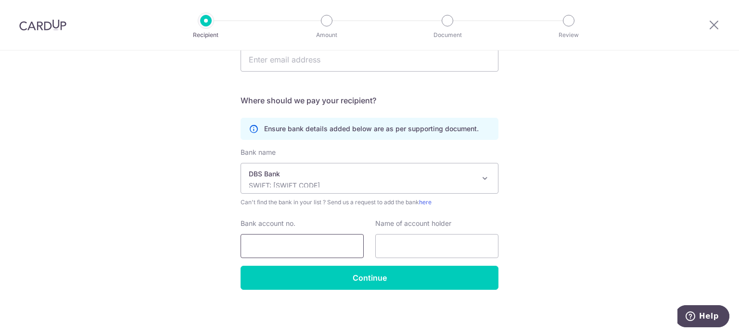
click at [271, 246] on input "Bank account no." at bounding box center [302, 246] width 123 height 24
type input "0720423526"
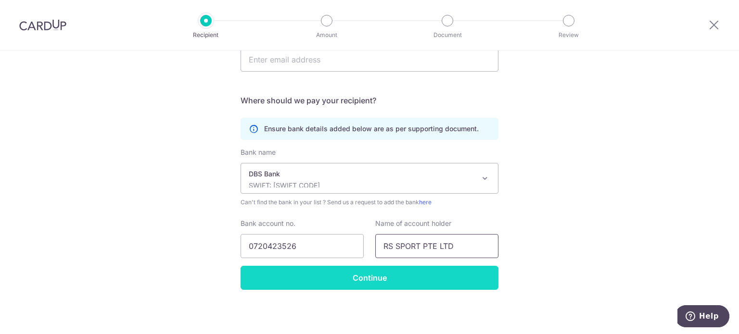
type input "RS SPORT PTE LTD"
click at [284, 276] on input "Continue" at bounding box center [370, 278] width 258 height 24
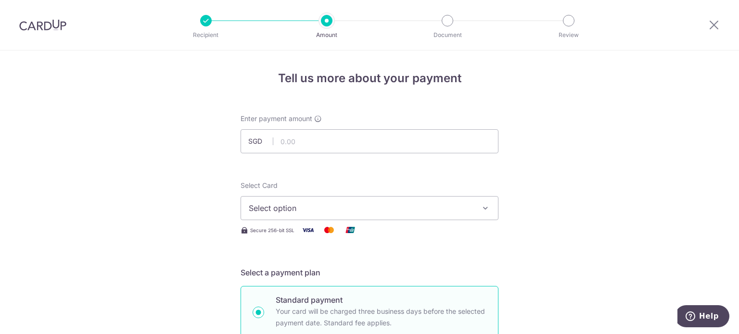
click at [52, 25] on img at bounding box center [42, 25] width 47 height 12
